Goal: Information Seeking & Learning: Compare options

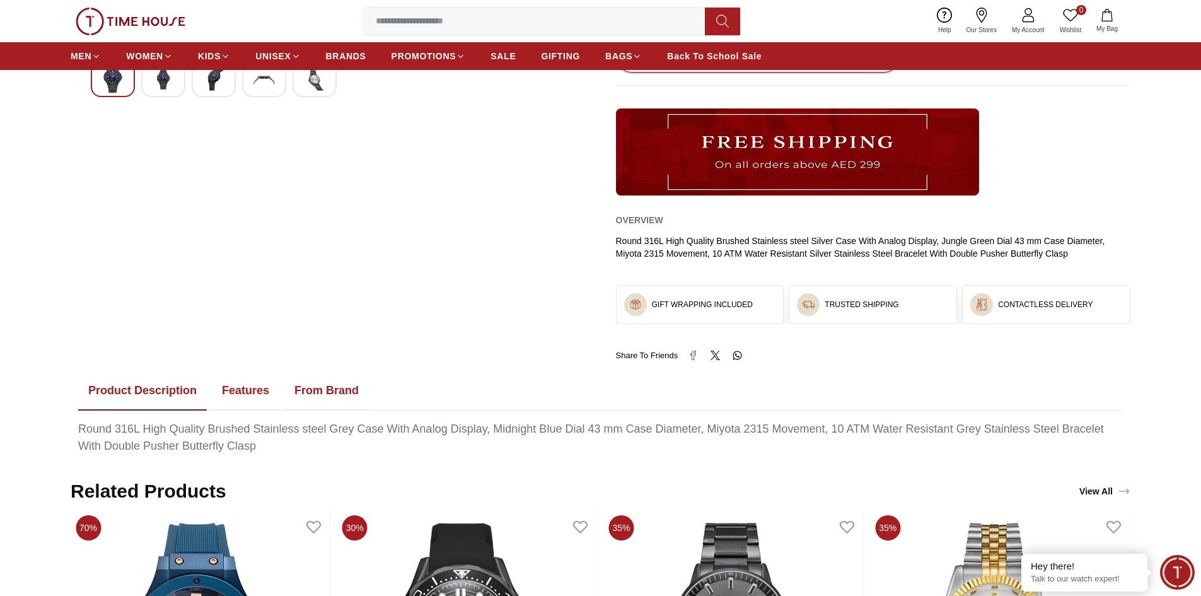
scroll to position [630, 0]
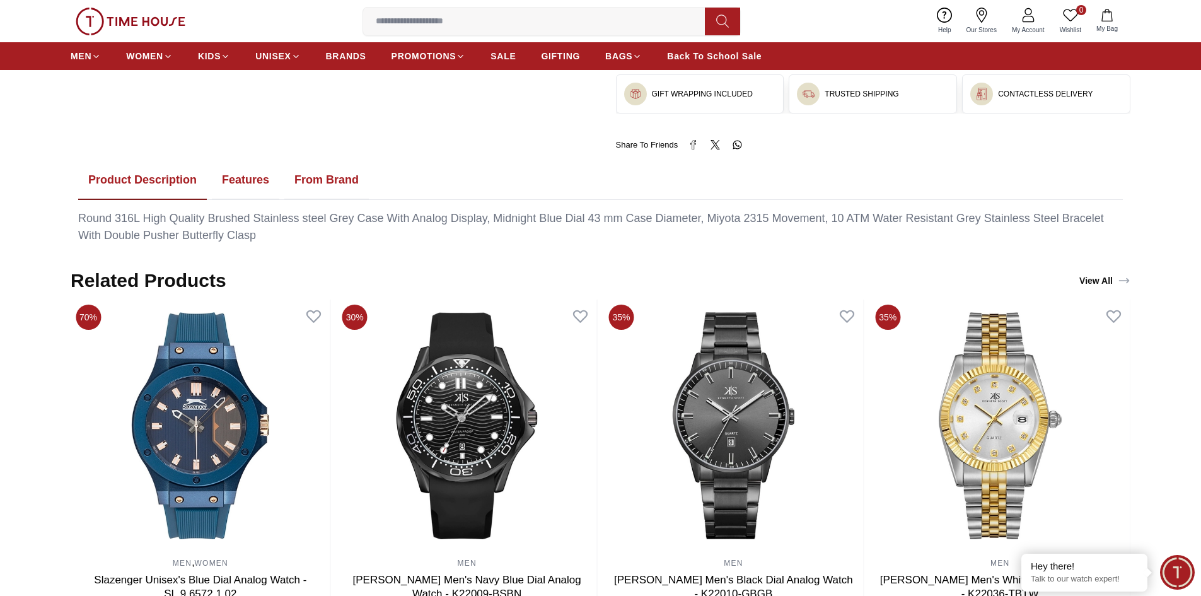
click at [247, 178] on button "Features" at bounding box center [245, 180] width 67 height 39
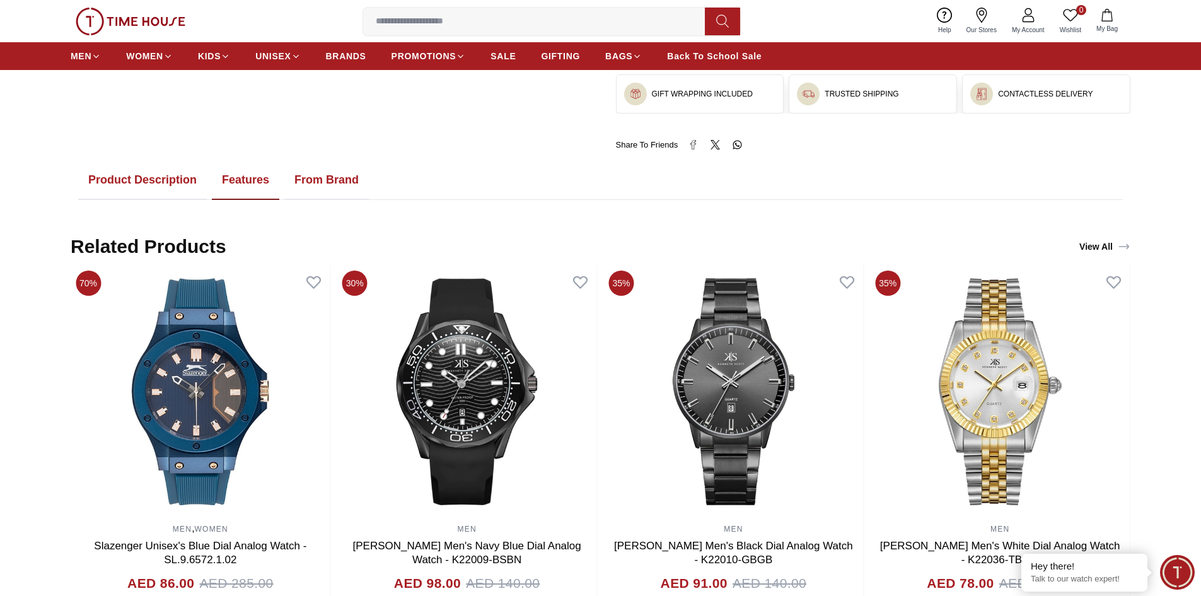
click at [139, 175] on button "Product Description" at bounding box center [142, 180] width 129 height 39
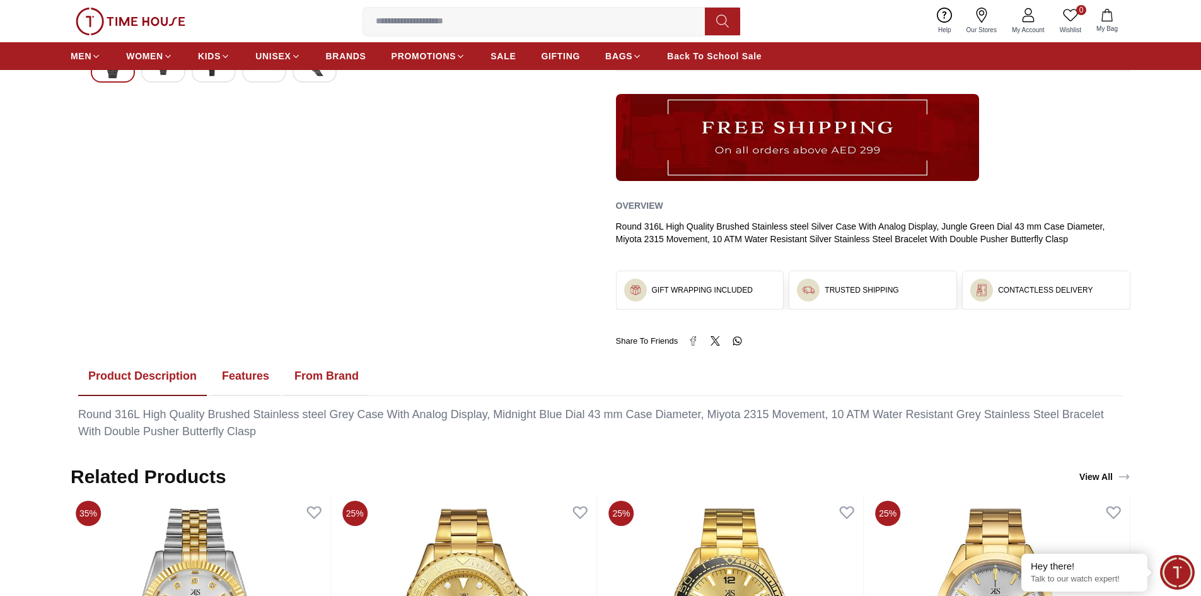
scroll to position [441, 0]
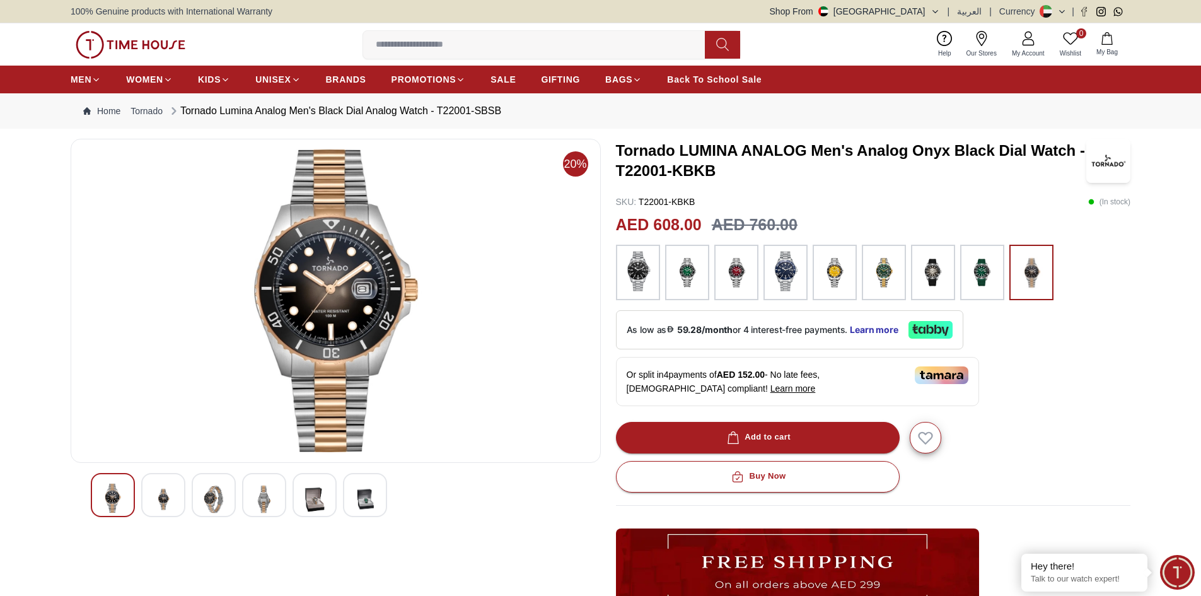
click at [381, 315] on img at bounding box center [335, 300] width 509 height 303
click at [221, 498] on img at bounding box center [213, 499] width 23 height 31
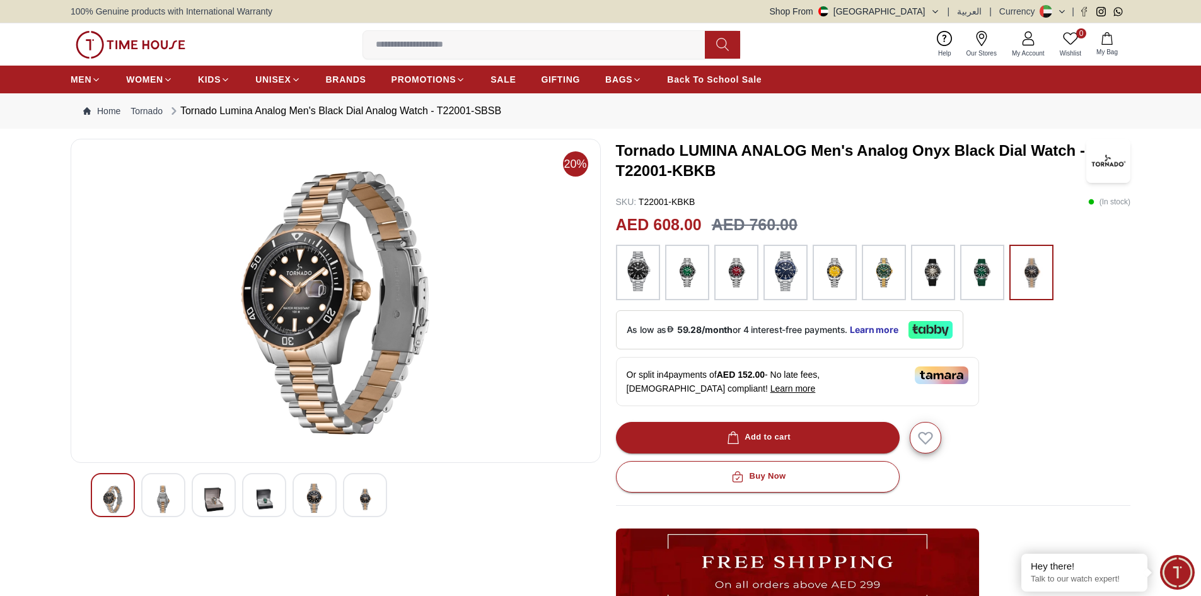
click at [162, 489] on img at bounding box center [163, 499] width 23 height 31
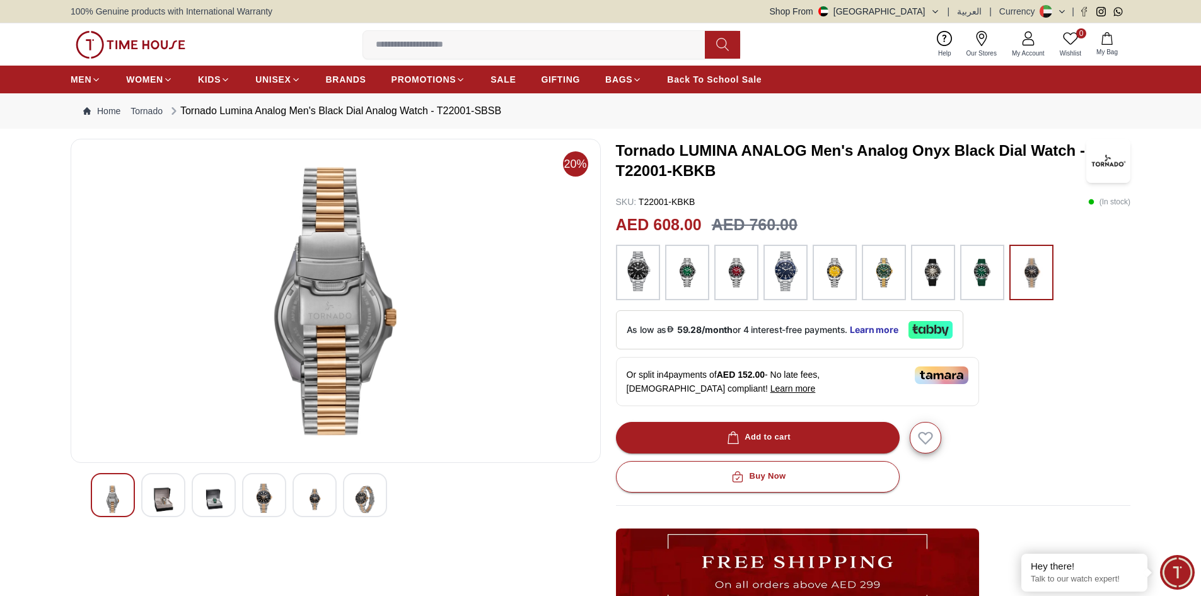
click at [380, 502] on div at bounding box center [365, 495] width 44 height 44
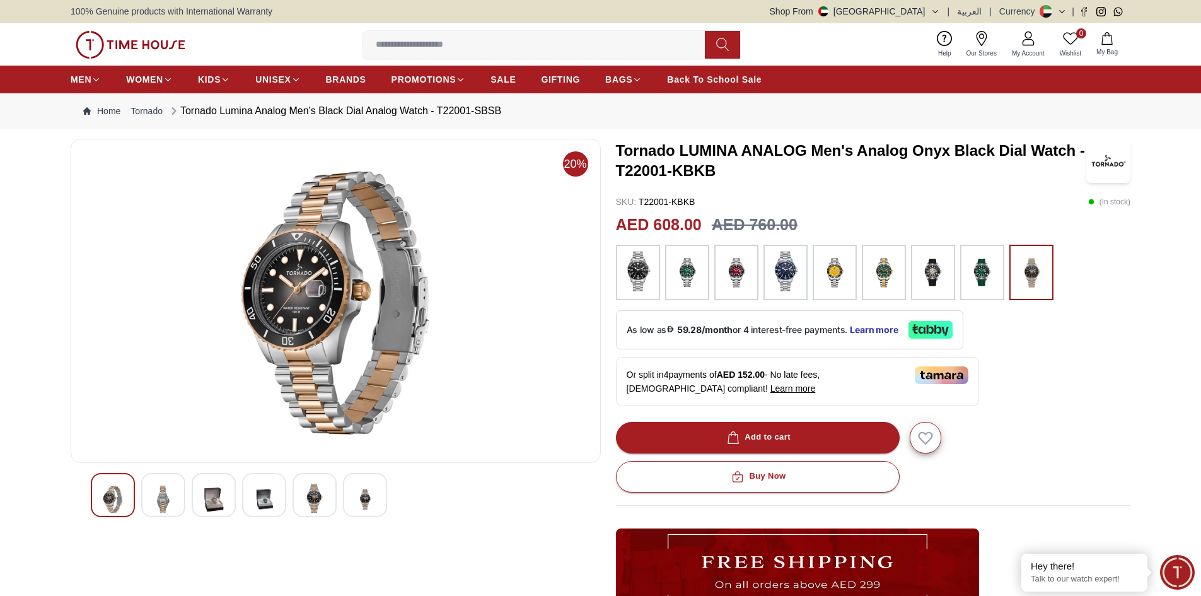
click at [380, 502] on div at bounding box center [365, 495] width 44 height 44
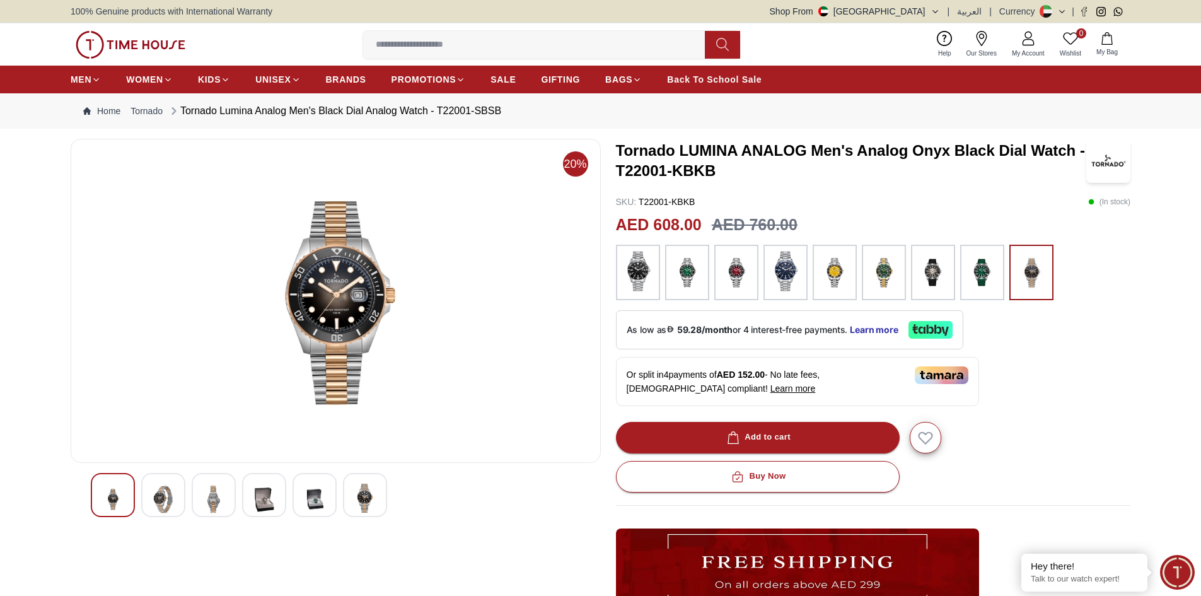
click at [380, 502] on div at bounding box center [365, 495] width 44 height 44
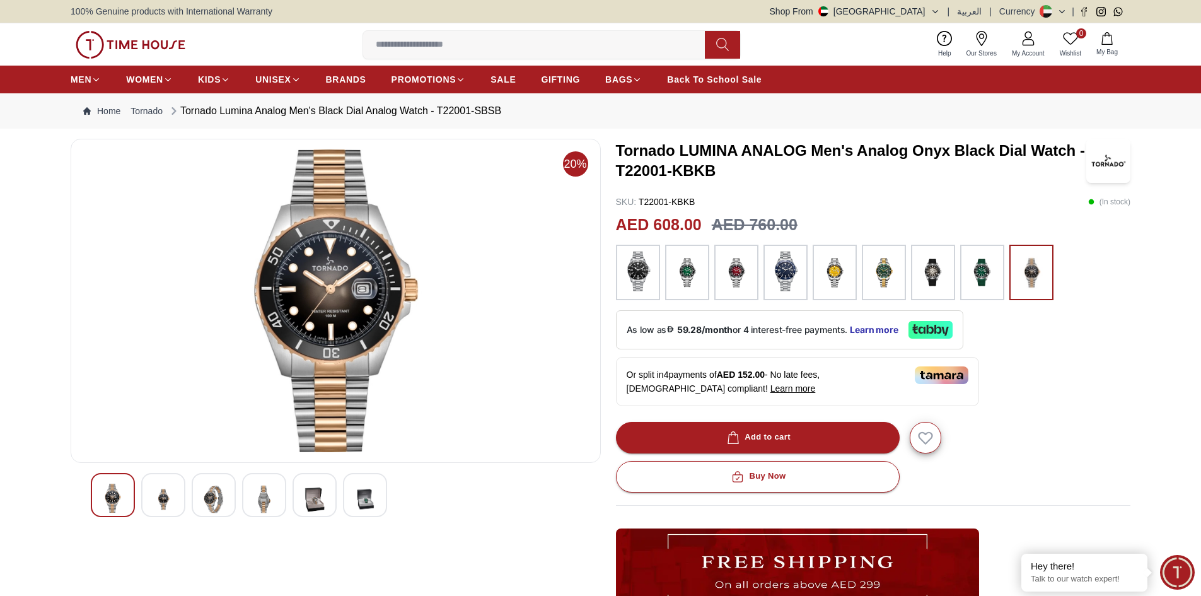
click at [380, 503] on div at bounding box center [365, 495] width 44 height 44
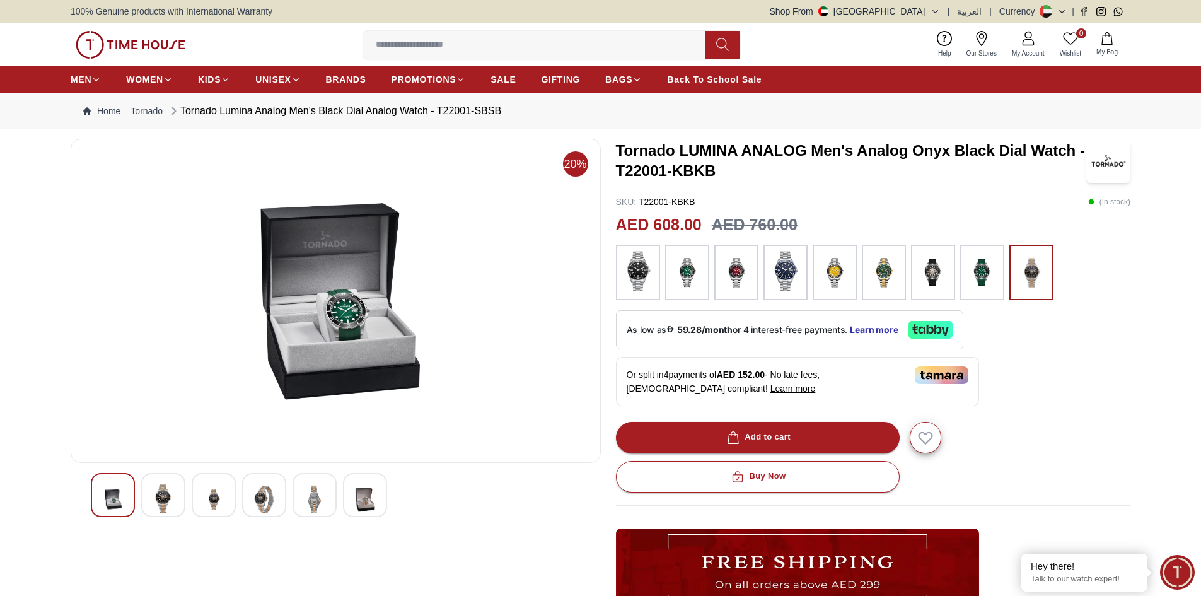
click at [380, 503] on div at bounding box center [365, 495] width 44 height 44
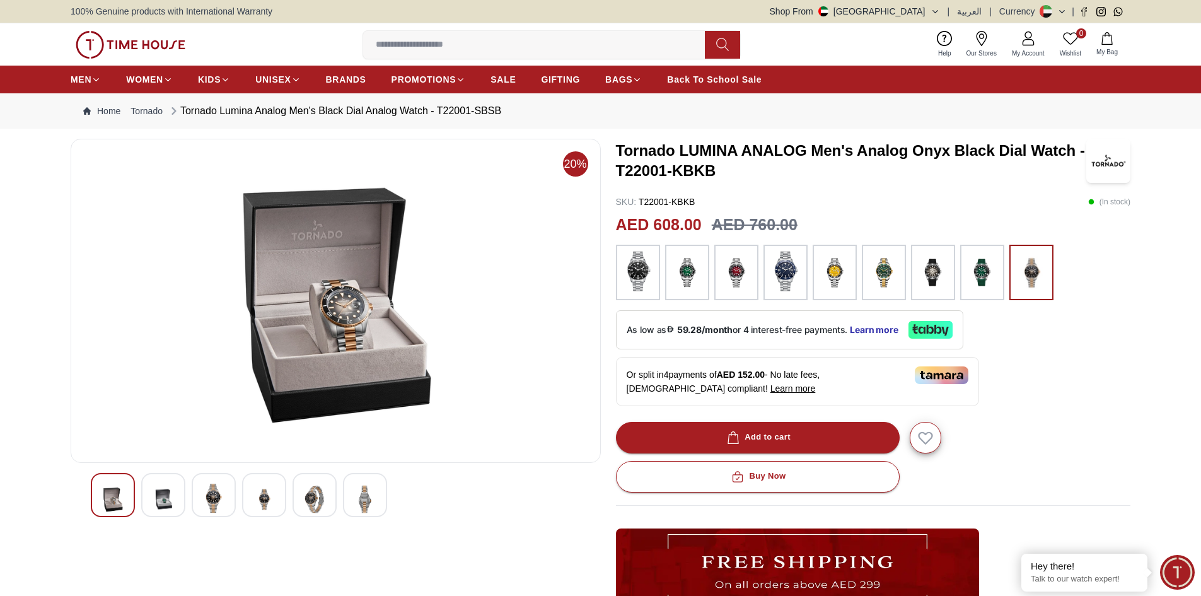
click at [380, 503] on div at bounding box center [365, 495] width 44 height 44
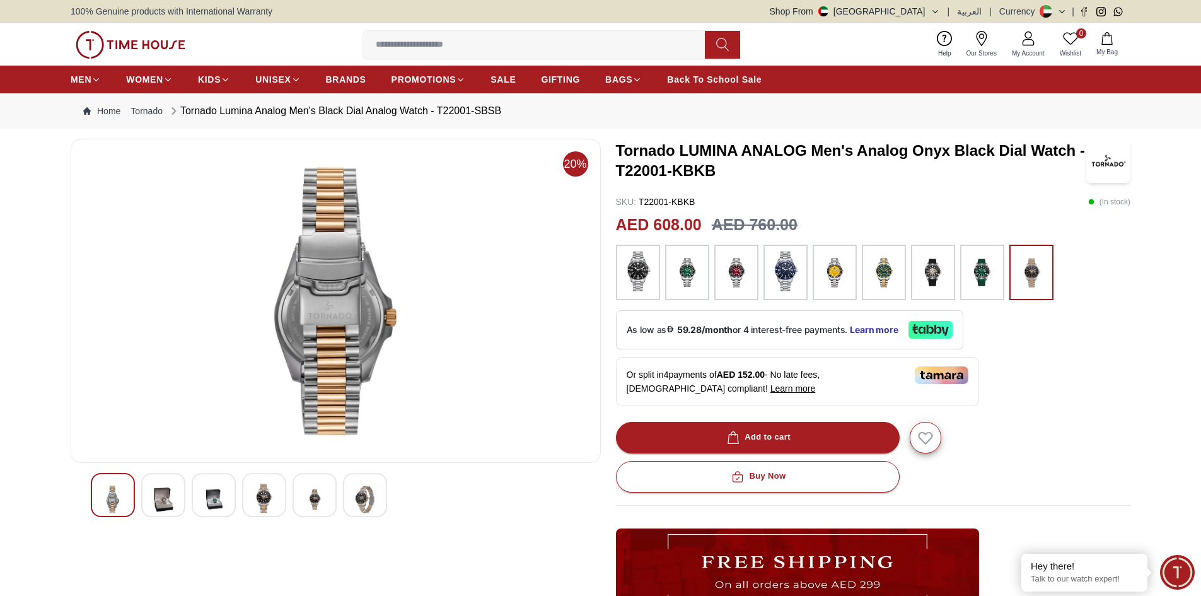
click at [262, 505] on img at bounding box center [264, 498] width 23 height 29
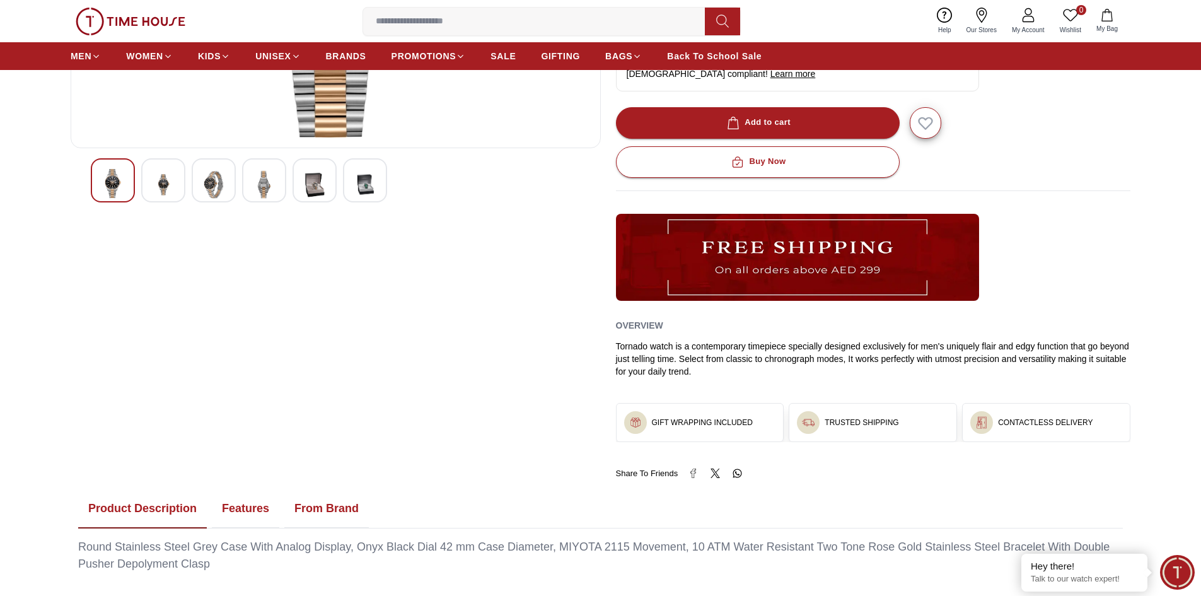
scroll to position [126, 0]
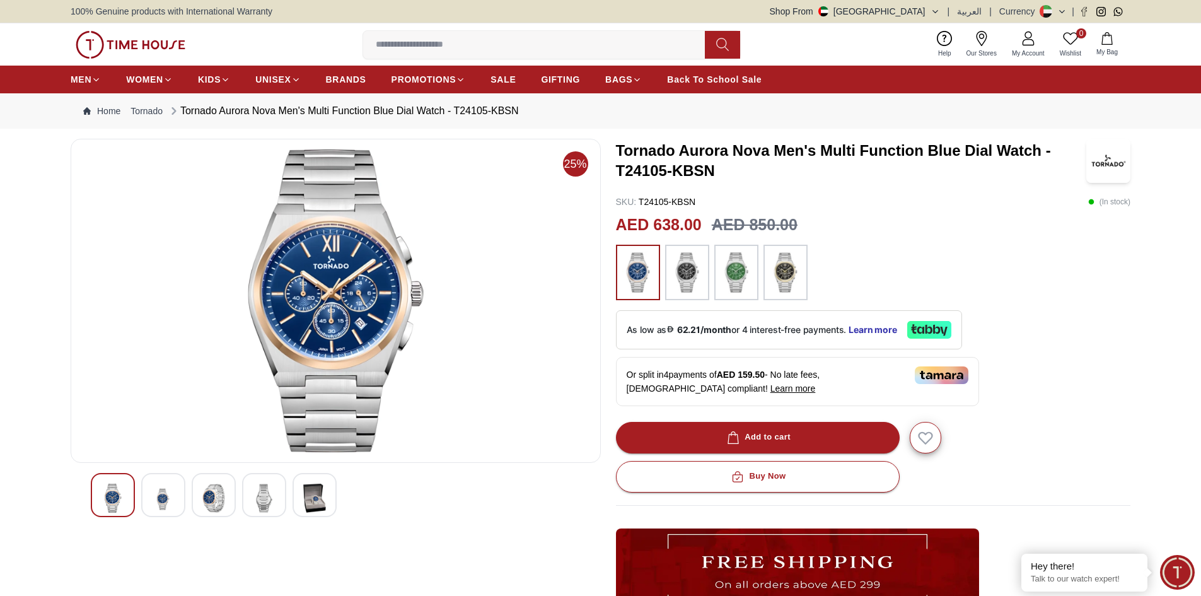
click at [393, 297] on img at bounding box center [335, 300] width 509 height 303
click at [219, 480] on div at bounding box center [214, 495] width 44 height 44
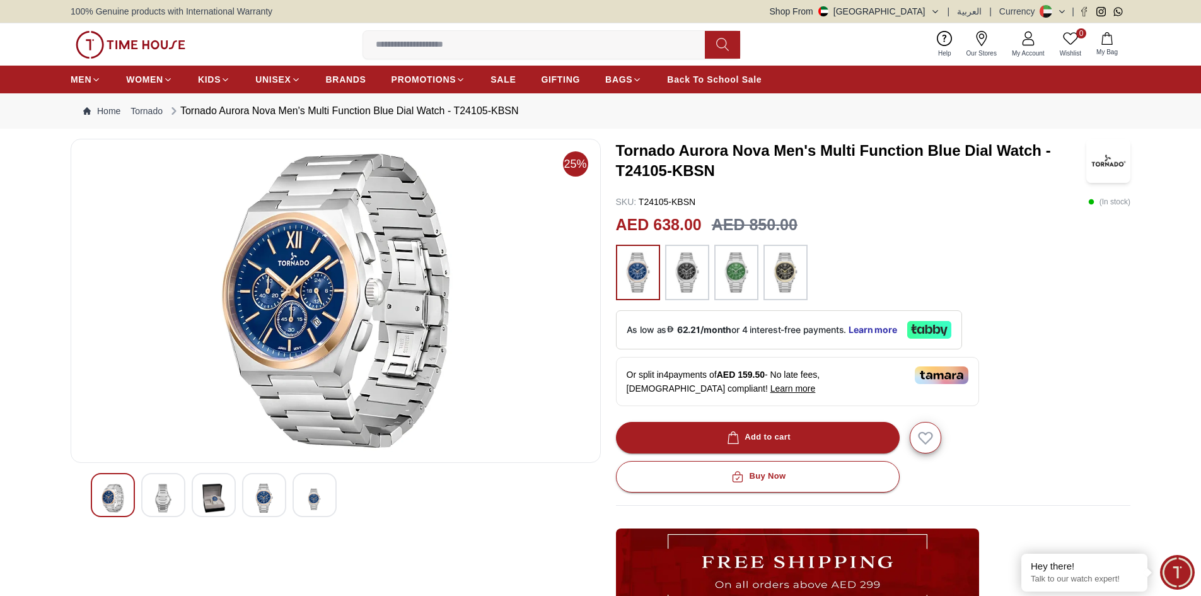
click at [335, 310] on img at bounding box center [335, 300] width 509 height 303
click at [167, 501] on img at bounding box center [163, 498] width 23 height 29
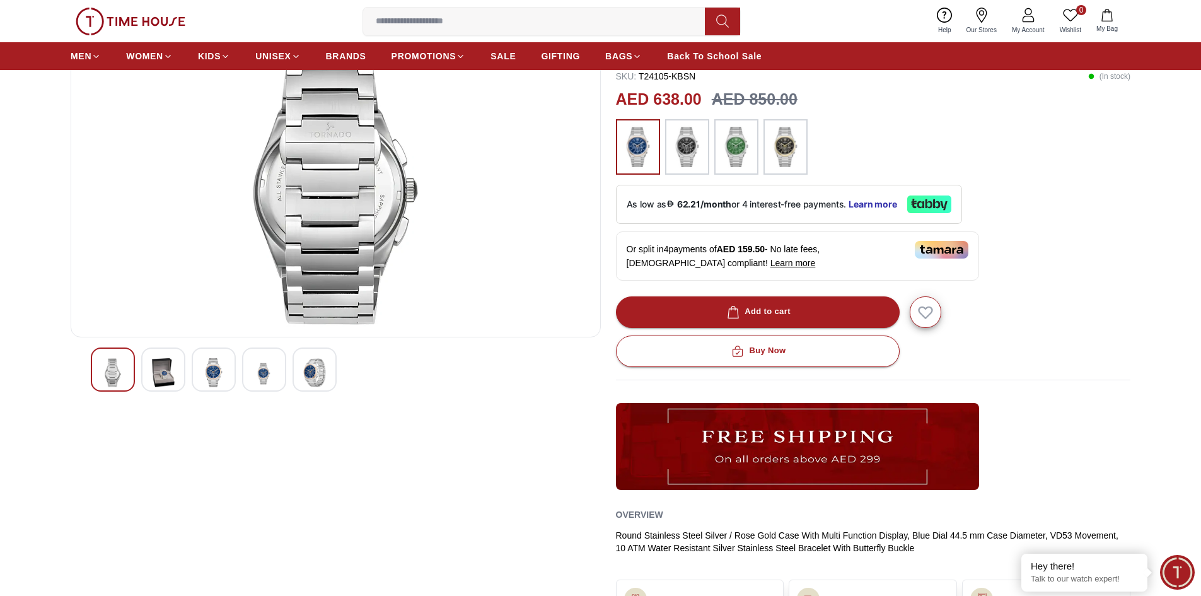
scroll to position [126, 0]
click at [224, 374] on img at bounding box center [213, 371] width 23 height 29
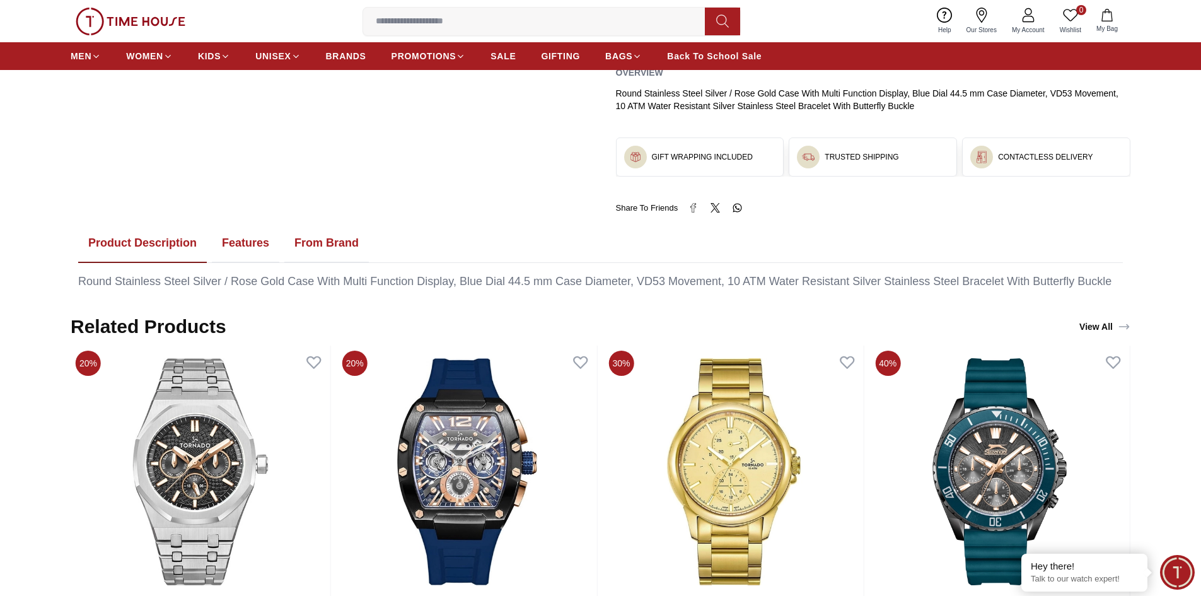
scroll to position [189, 0]
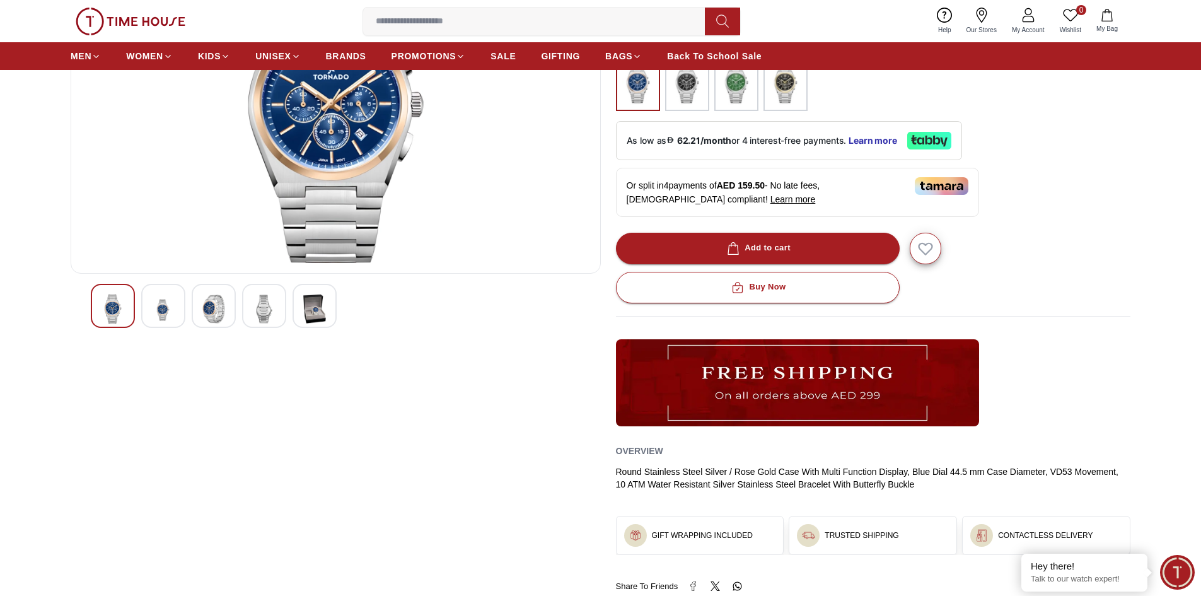
click at [259, 313] on img at bounding box center [264, 308] width 23 height 29
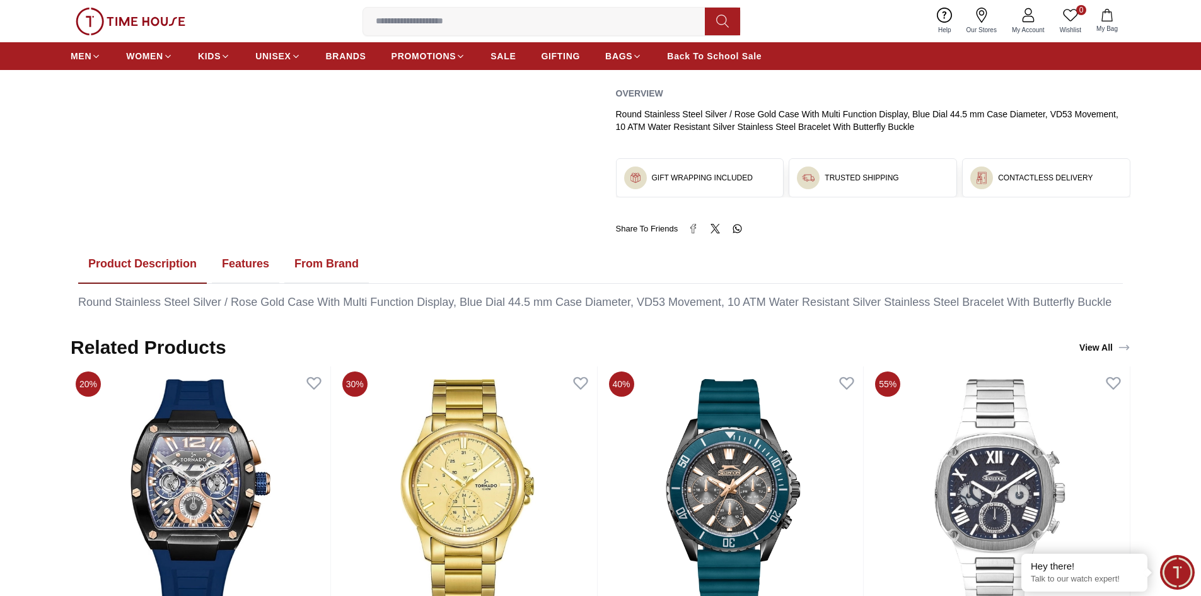
scroll to position [567, 0]
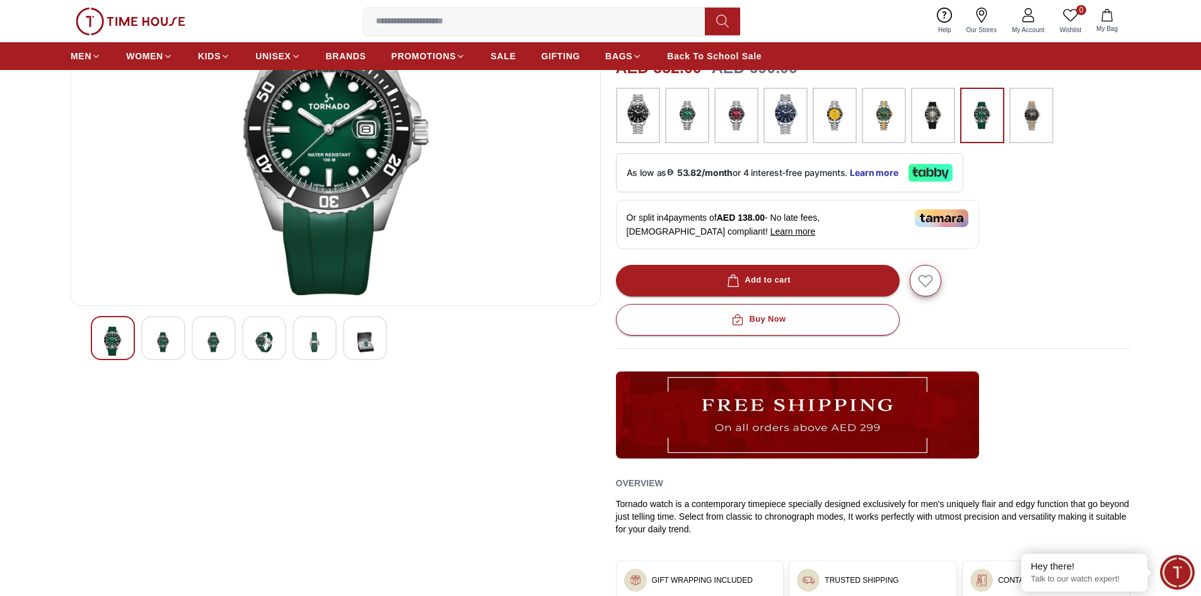
scroll to position [126, 0]
